Goal: Task Accomplishment & Management: Use online tool/utility

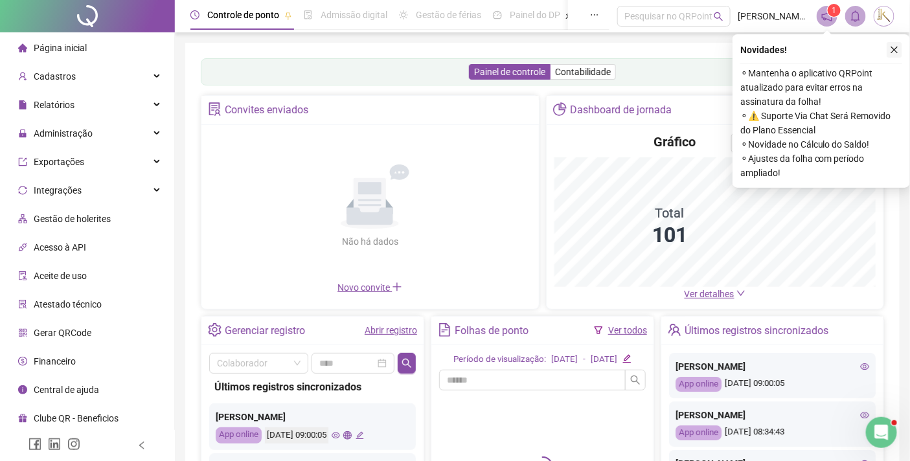
click at [898, 46] on icon "close" at bounding box center [894, 49] width 9 height 9
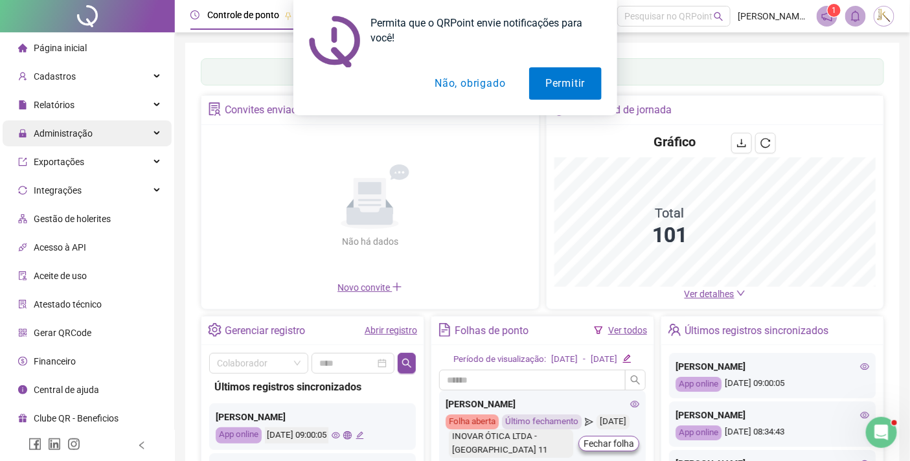
click at [56, 130] on span "Administração" at bounding box center [63, 133] width 59 height 10
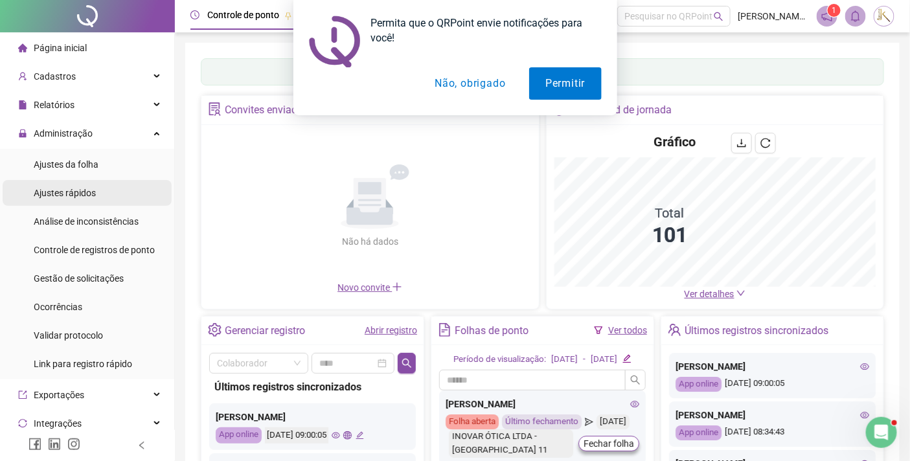
click at [54, 192] on span "Ajustes rápidos" at bounding box center [65, 193] width 62 height 10
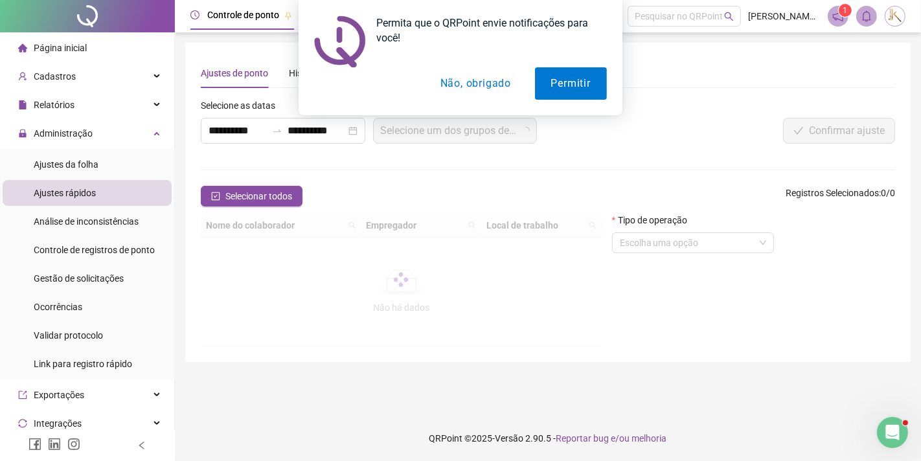
click at [464, 73] on button "Não, obrigado" at bounding box center [475, 83] width 103 height 32
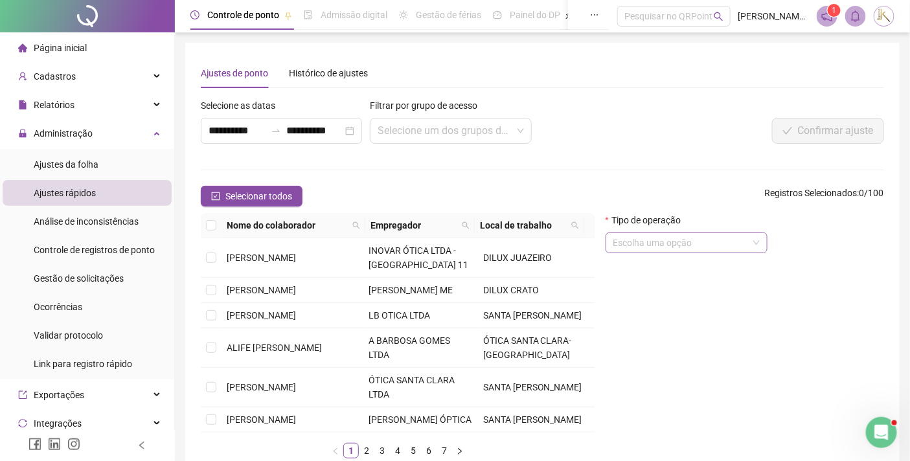
click at [729, 245] on input "search" at bounding box center [680, 242] width 135 height 19
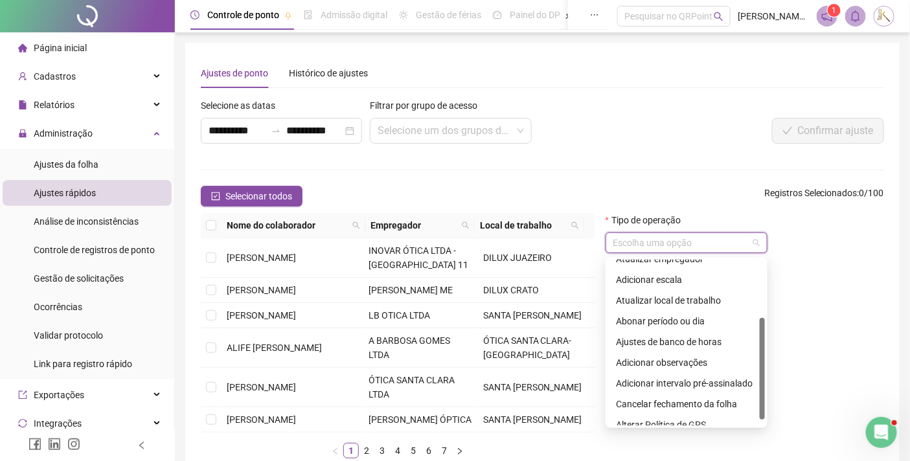
scroll to position [104, 0]
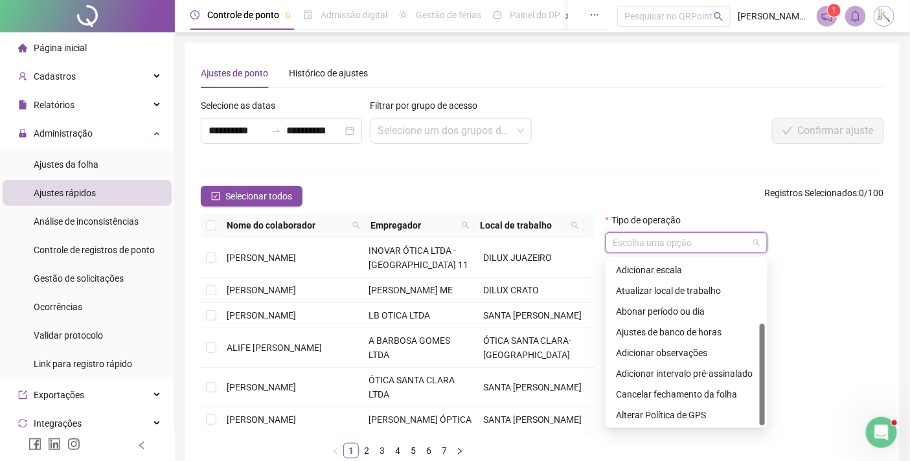
drag, startPoint x: 761, startPoint y: 302, endPoint x: 761, endPoint y: 373, distance: 71.3
click at [761, 373] on div at bounding box center [762, 375] width 5 height 102
